Goal: Navigation & Orientation: Understand site structure

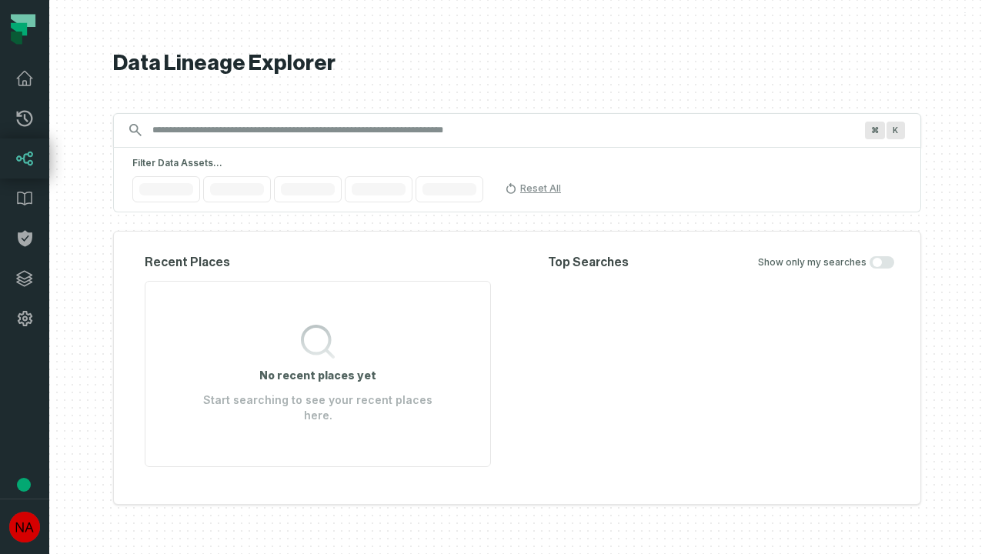
click at [25, 279] on icon at bounding box center [24, 278] width 15 height 15
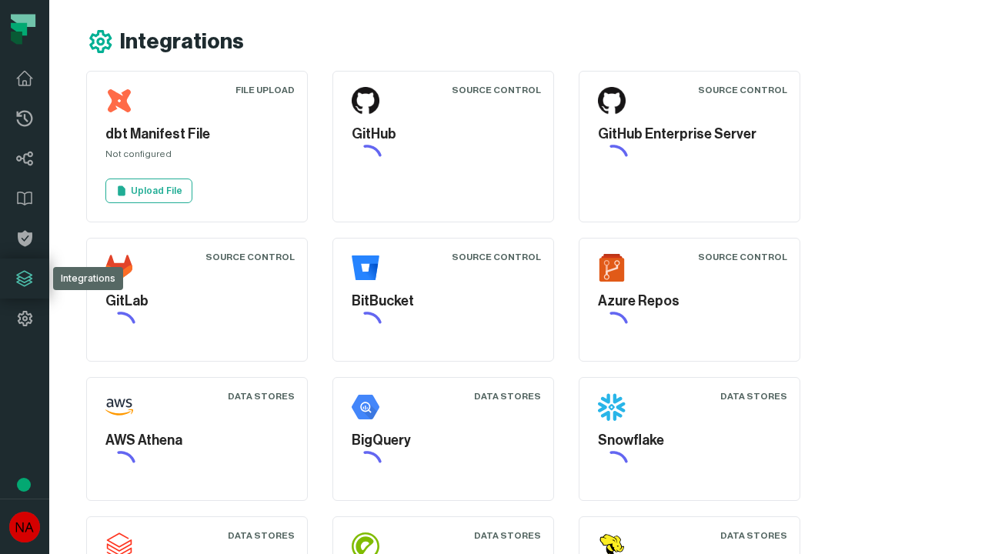
click at [25, 319] on icon at bounding box center [24, 318] width 18 height 18
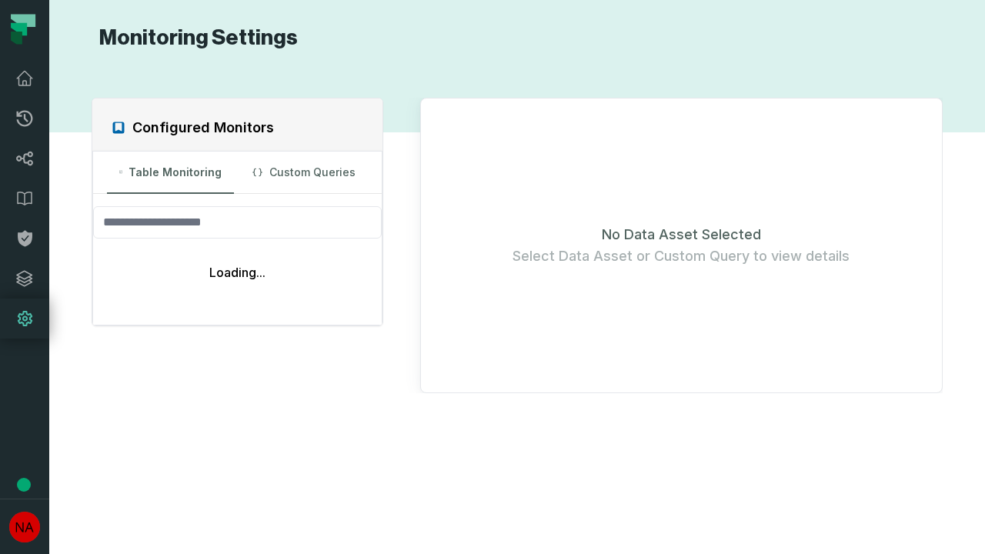
click at [25, 119] on icon at bounding box center [25, 119] width 16 height 16
